Goal: Find contact information: Find contact information

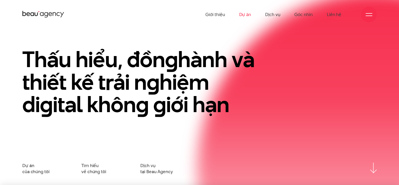
click at [248, 16] on link "Dự án" at bounding box center [245, 14] width 12 height 29
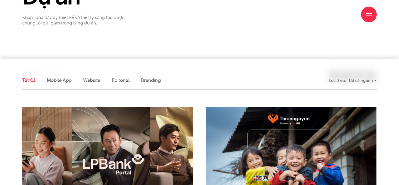
scroll to position [88, 0]
click at [154, 139] on img at bounding box center [108, 164] width 188 height 126
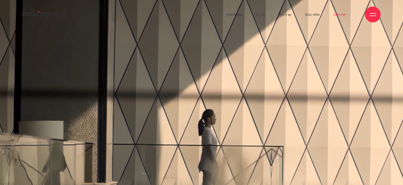
click at [337, 15] on link "Liên hệ" at bounding box center [340, 14] width 12 height 29
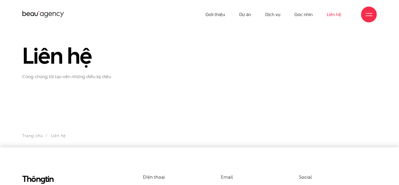
click at [53, 16] on icon at bounding box center [43, 14] width 42 height 8
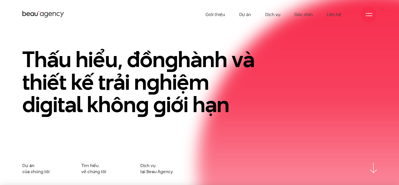
click at [366, 10] on div at bounding box center [369, 15] width 16 height 16
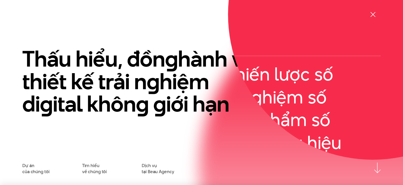
click at [366, 10] on div at bounding box center [373, 15] width 16 height 16
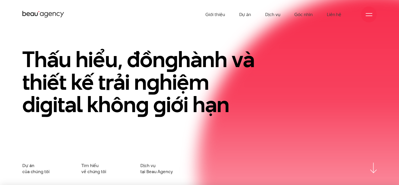
click at [366, 10] on div at bounding box center [369, 15] width 16 height 16
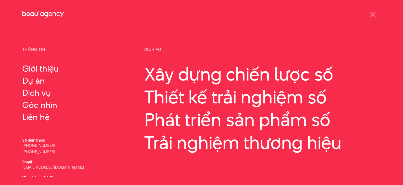
click at [369, 12] on div at bounding box center [373, 15] width 16 height 16
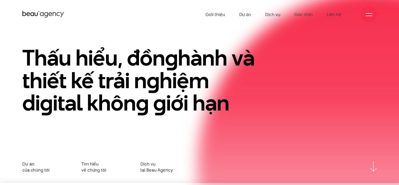
scroll to position [2, 0]
